Goal: Find specific page/section: Find specific page/section

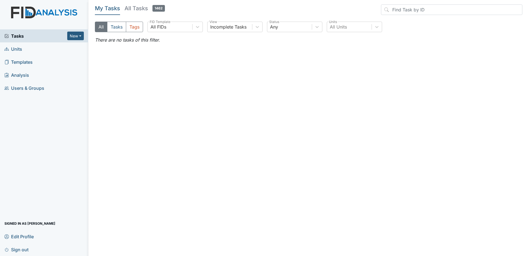
click at [23, 51] on link "Units" at bounding box center [44, 48] width 88 height 13
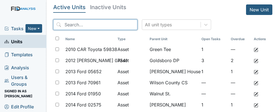
click at [76, 26] on input "search" at bounding box center [95, 24] width 84 height 11
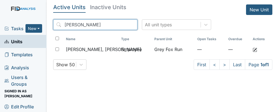
type input "[PERSON_NAME]"
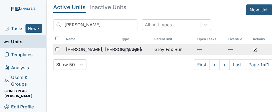
click at [126, 48] on td "Employee" at bounding box center [135, 49] width 33 height 11
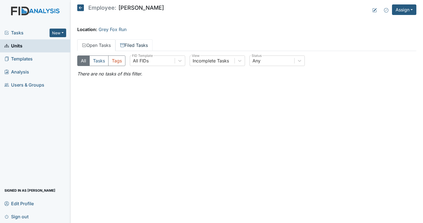
click at [127, 43] on link "Filed Tasks" at bounding box center [133, 45] width 37 height 12
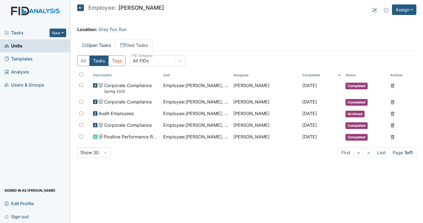
click at [105, 45] on link "Open Tasks" at bounding box center [96, 45] width 38 height 12
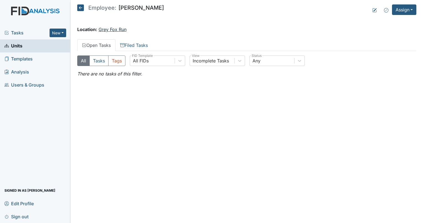
click at [118, 30] on link "Grey Fox Run" at bounding box center [113, 30] width 28 height 6
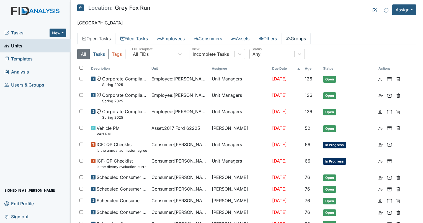
click at [300, 40] on link "Groups" at bounding box center [296, 39] width 29 height 12
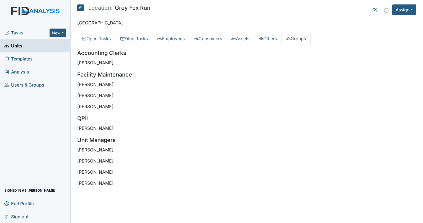
drag, startPoint x: 109, startPoint y: 149, endPoint x: 103, endPoint y: 177, distance: 28.6
click at [103, 177] on div "Accounting Clerks Shaneka Powell Facility Maintenance Zach Smith James Bryant G…" at bounding box center [246, 117] width 339 height 137
